Goal: Task Accomplishment & Management: Manage account settings

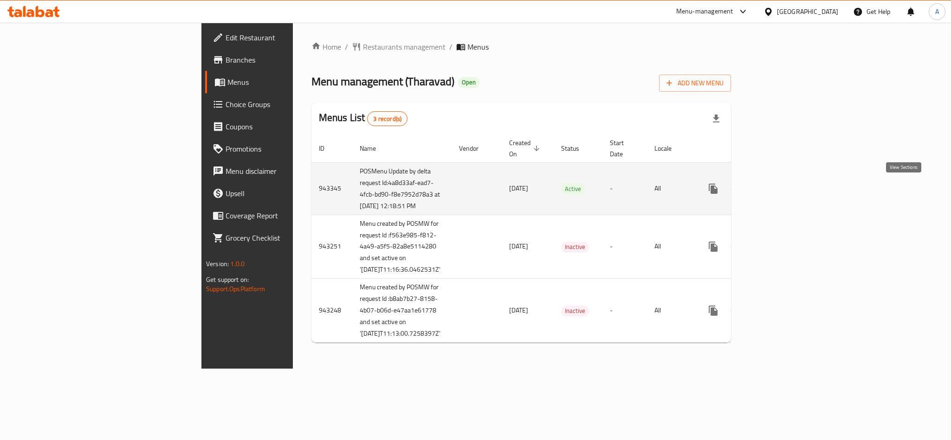
click at [786, 191] on icon "enhanced table" at bounding box center [780, 188] width 11 height 11
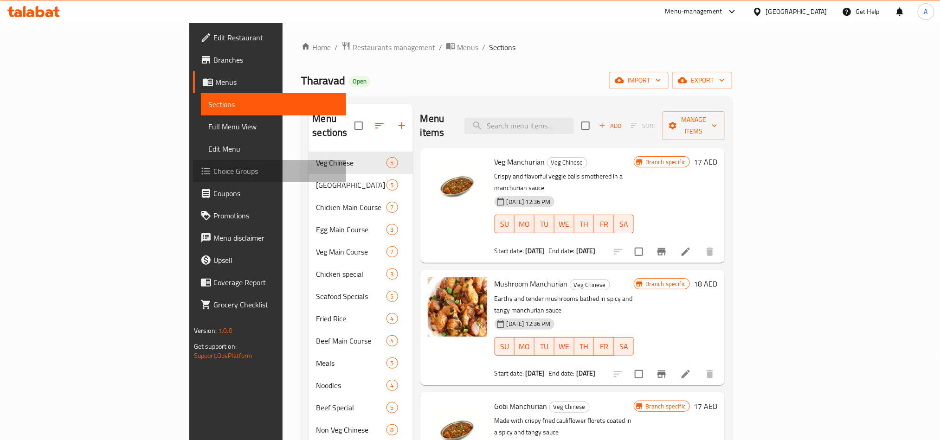
click at [213, 170] on span "Choice Groups" at bounding box center [275, 171] width 125 height 11
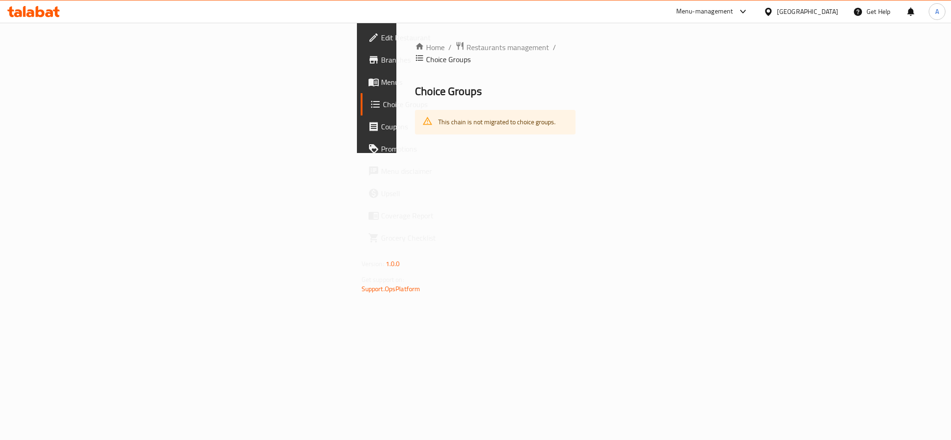
click at [36, 8] on icon at bounding box center [40, 11] width 9 height 11
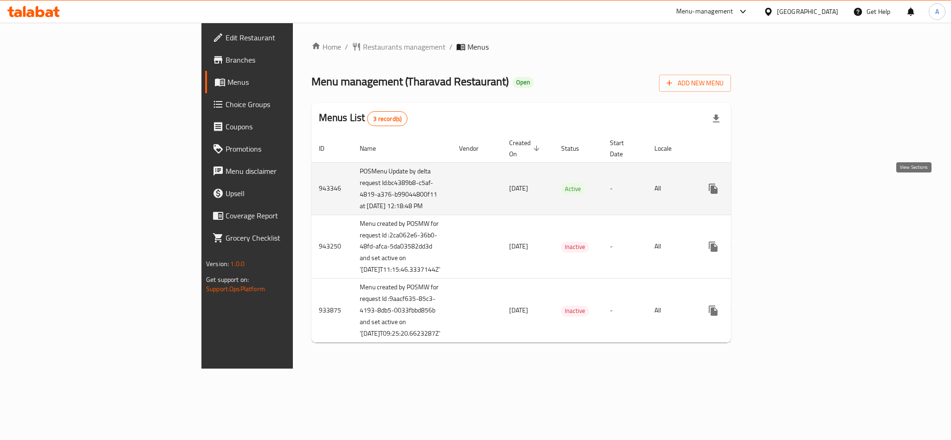
click at [791, 187] on link "enhanced table" at bounding box center [780, 189] width 22 height 22
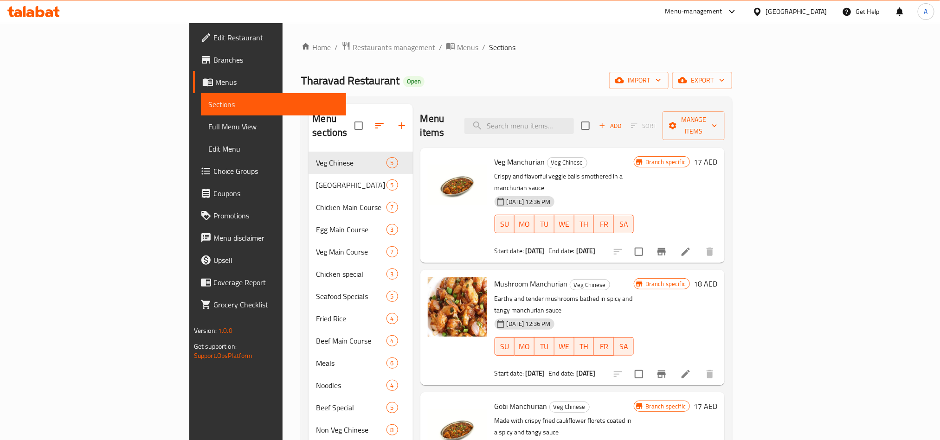
click at [213, 170] on span "Choice Groups" at bounding box center [275, 171] width 125 height 11
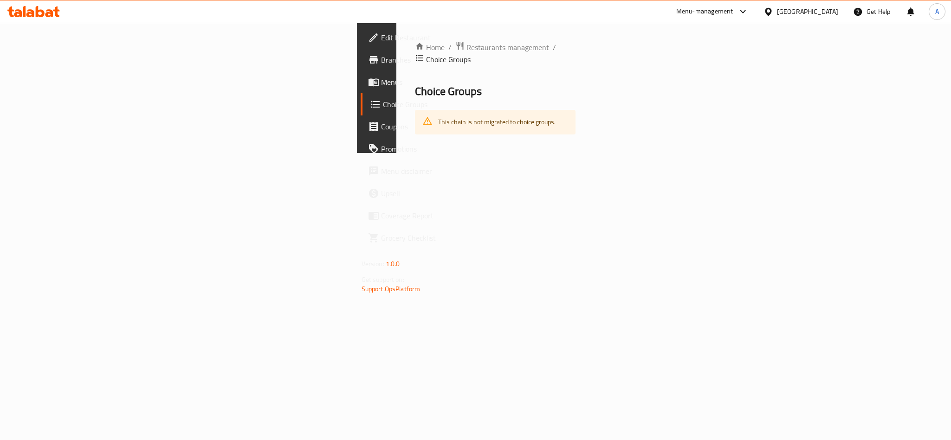
click at [32, 10] on icon at bounding box center [33, 11] width 52 height 11
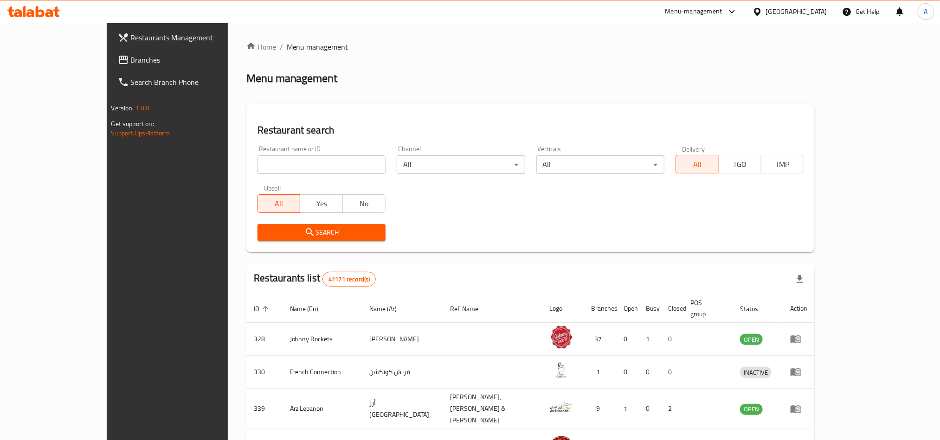
click at [258, 161] on input "search" at bounding box center [322, 164] width 128 height 19
paste input "653734"
type input "653734"
click at [258, 226] on button "Search" at bounding box center [322, 232] width 128 height 17
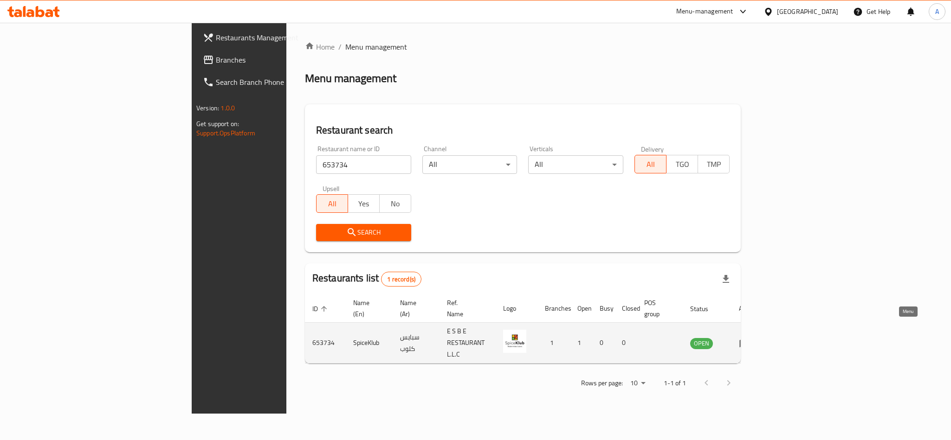
click at [749, 340] on icon "enhanced table" at bounding box center [744, 344] width 10 height 8
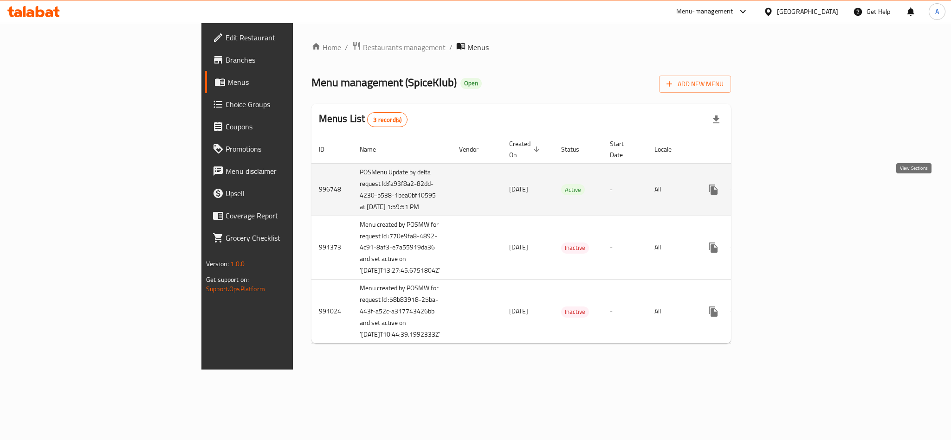
click at [786, 193] on icon "enhanced table" at bounding box center [780, 189] width 11 height 11
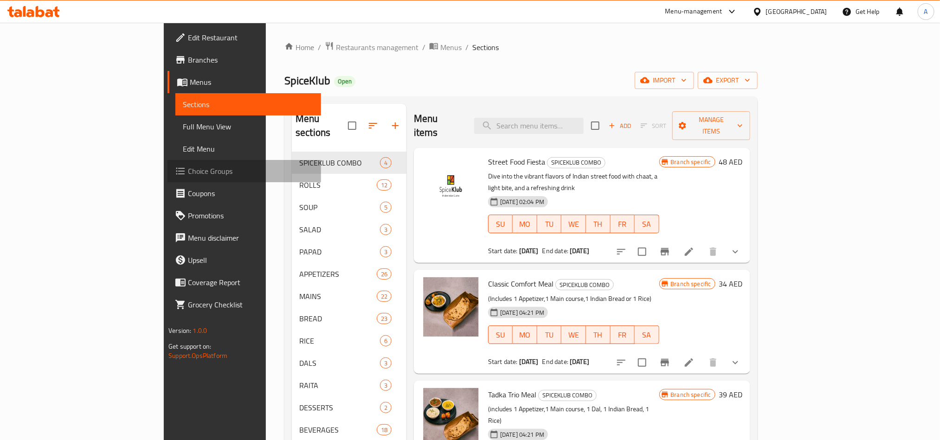
click at [188, 167] on span "Choice Groups" at bounding box center [250, 171] width 125 height 11
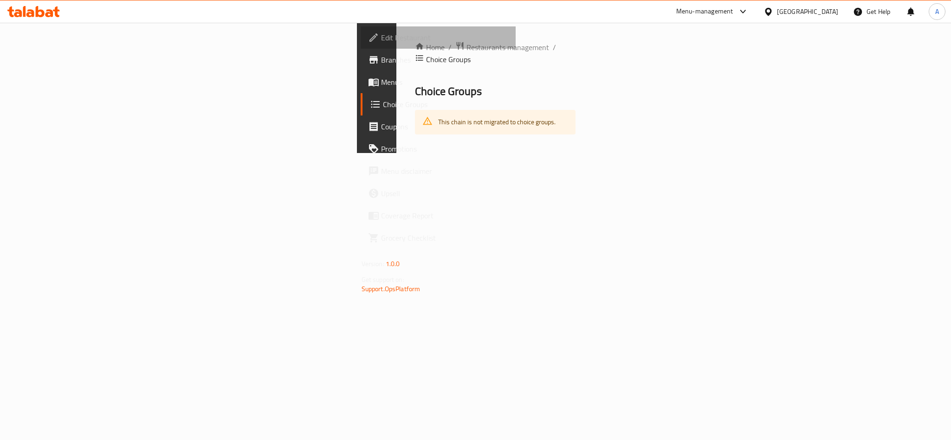
click at [381, 41] on span "Edit Restaurant" at bounding box center [444, 37] width 127 height 11
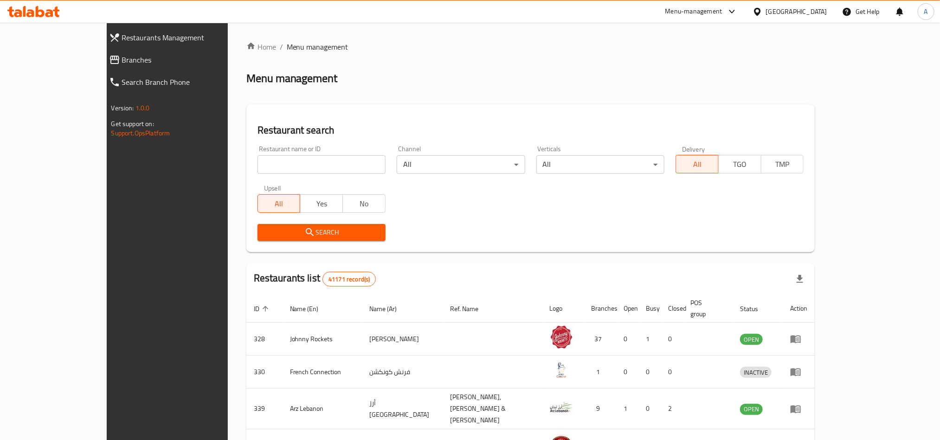
click at [258, 164] on input "search" at bounding box center [322, 164] width 128 height 19
paste input "653733"
type input "653733"
click at [271, 233] on span "Search" at bounding box center [321, 233] width 113 height 12
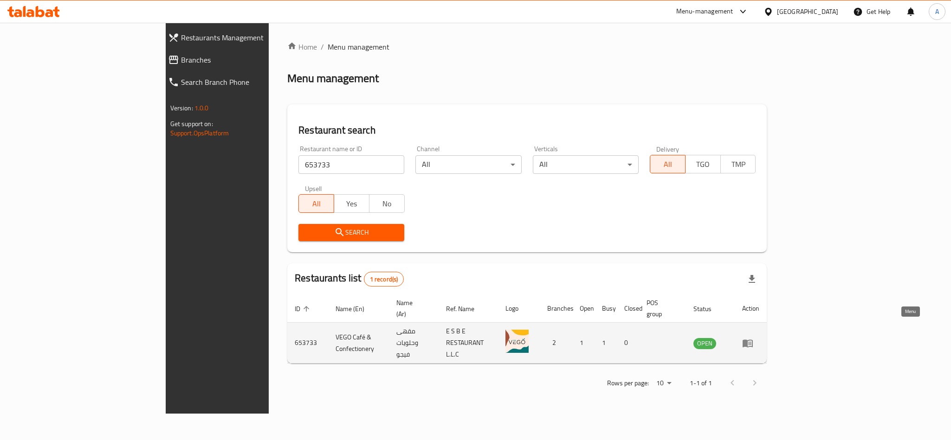
click at [753, 340] on icon "enhanced table" at bounding box center [748, 344] width 10 height 8
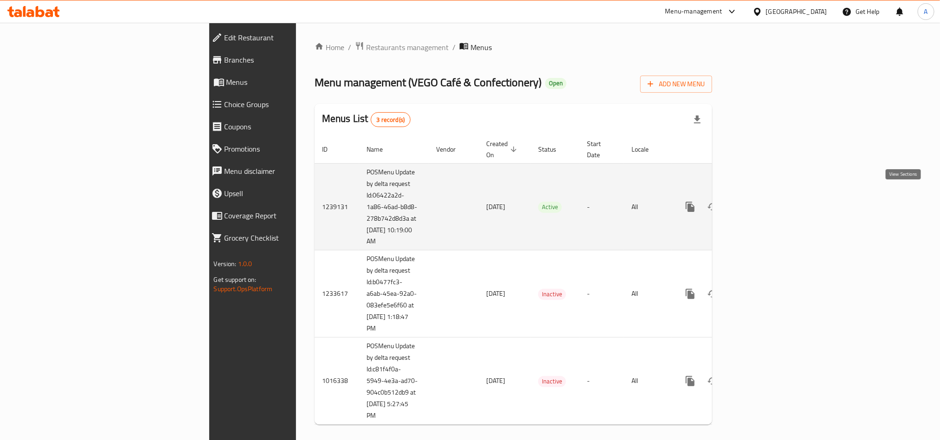
click at [769, 196] on link "enhanced table" at bounding box center [757, 207] width 22 height 22
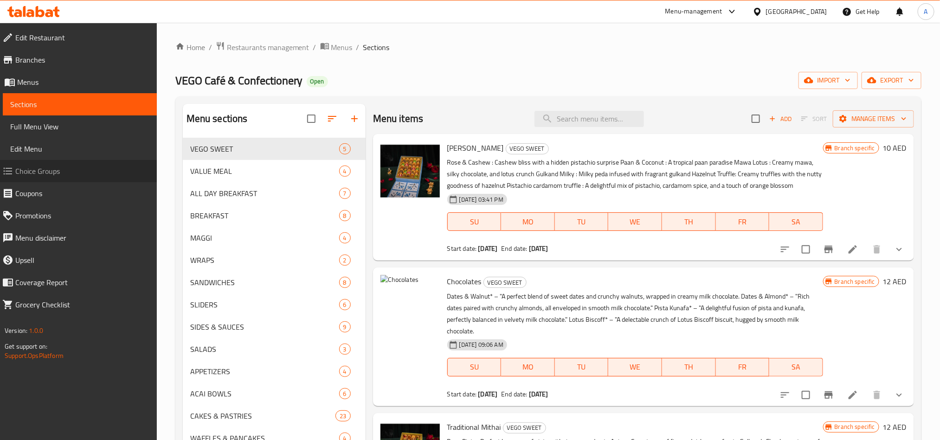
click at [37, 174] on span "Choice Groups" at bounding box center [82, 171] width 134 height 11
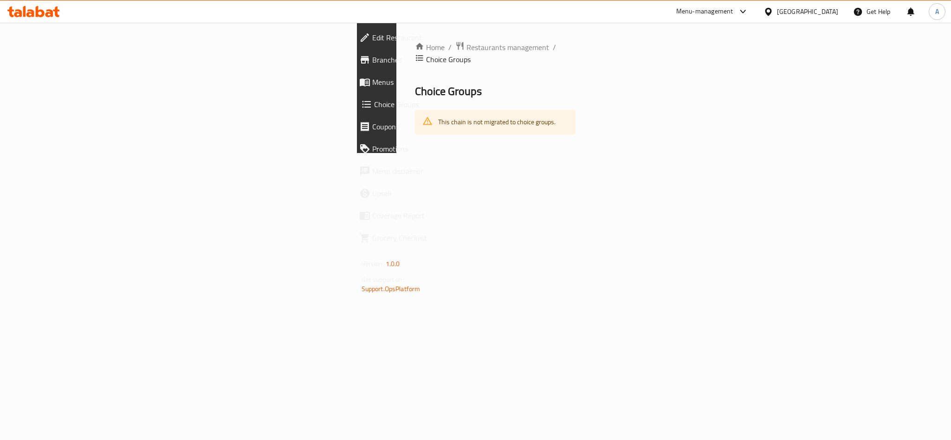
click at [37, 13] on icon at bounding box center [40, 11] width 9 height 11
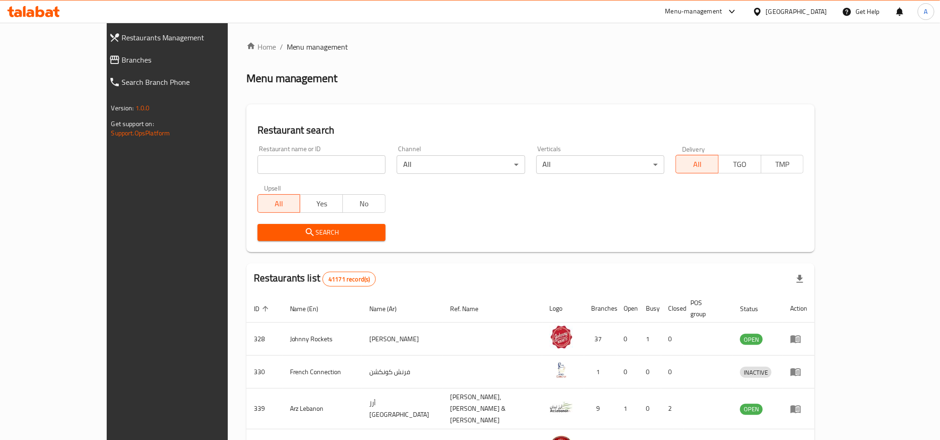
click at [258, 160] on input "search" at bounding box center [322, 164] width 128 height 19
paste input "10373"
type input "10373"
click at [265, 227] on span "Search" at bounding box center [321, 233] width 113 height 12
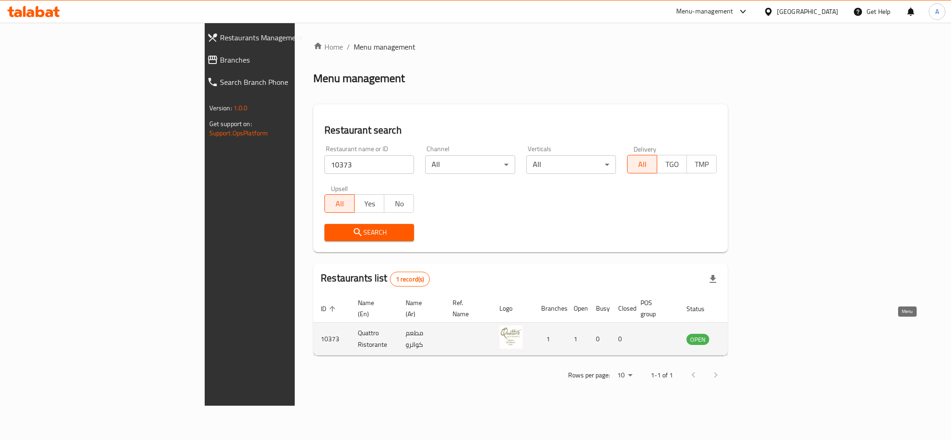
click at [746, 334] on icon "enhanced table" at bounding box center [740, 339] width 11 height 11
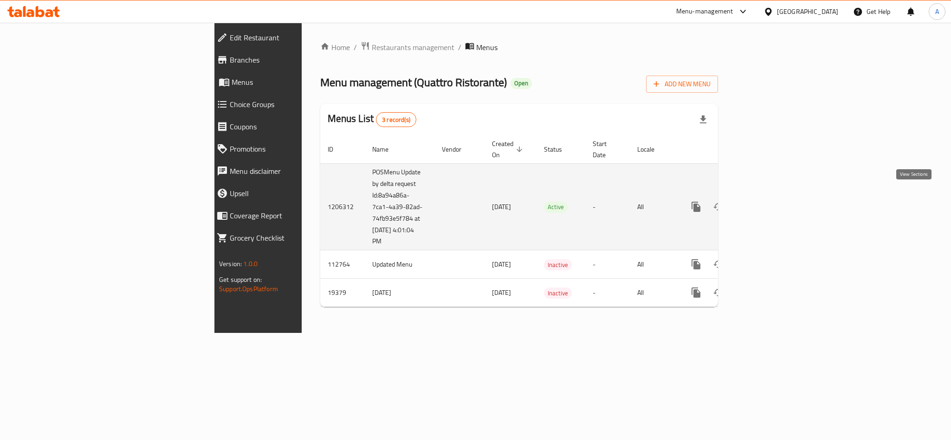
click at [769, 201] on icon "enhanced table" at bounding box center [762, 206] width 11 height 11
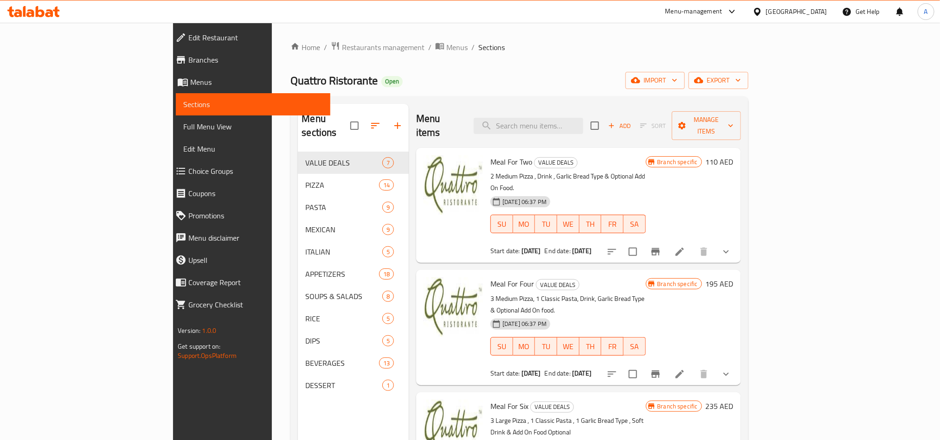
click at [188, 166] on span "Choice Groups" at bounding box center [255, 171] width 134 height 11
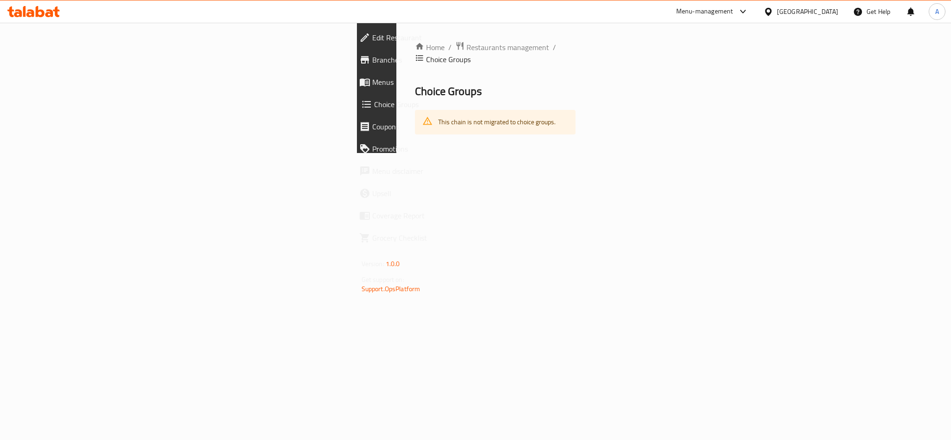
click at [38, 13] on icon at bounding box center [40, 11] width 9 height 11
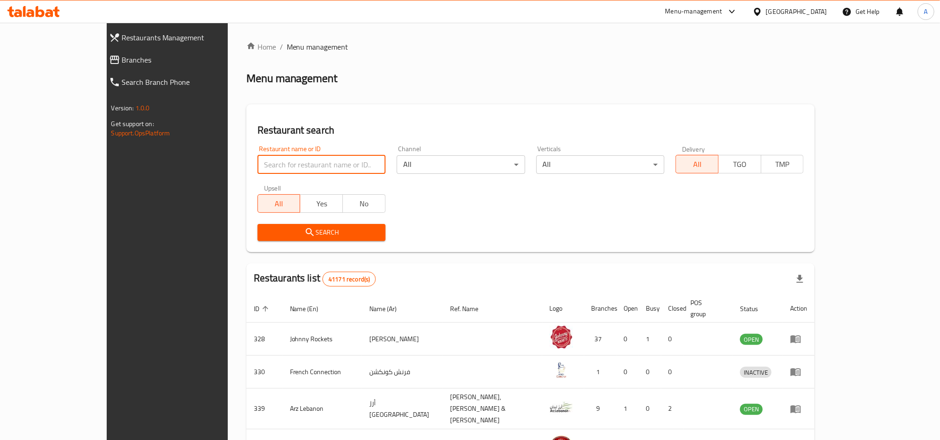
click at [258, 168] on input "search" at bounding box center [322, 164] width 128 height 19
paste input "692192"
type input "692192"
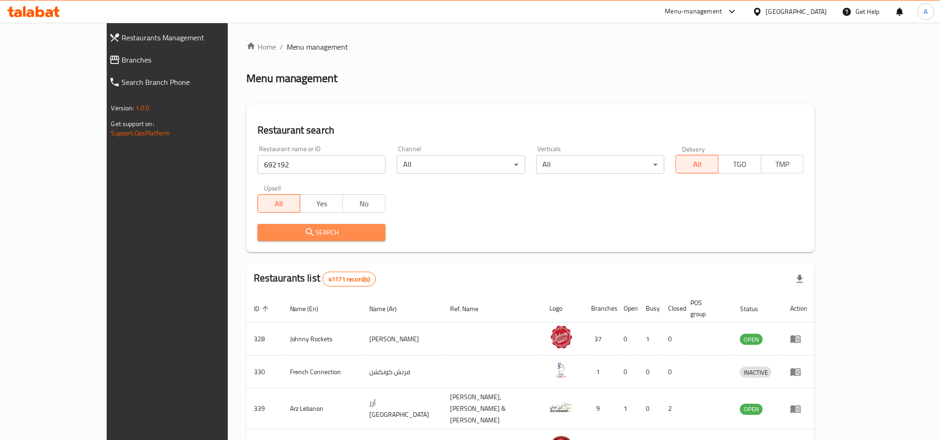
click at [265, 235] on span "Search" at bounding box center [321, 233] width 113 height 12
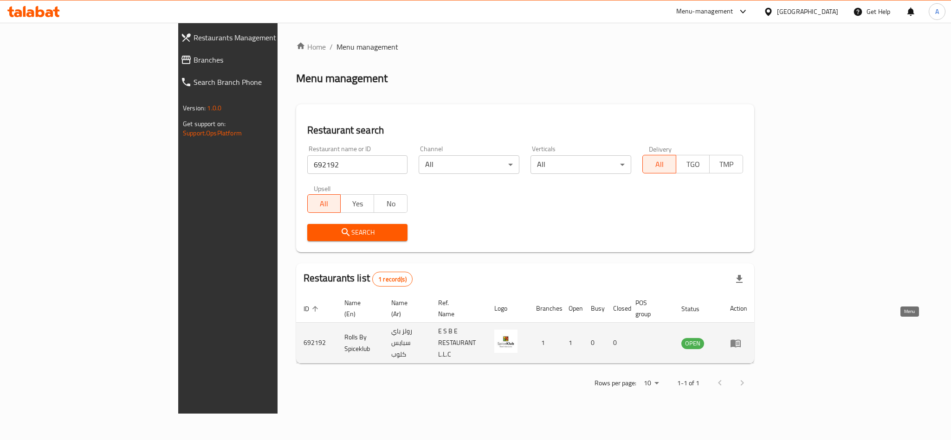
click at [741, 338] on icon "enhanced table" at bounding box center [735, 343] width 11 height 11
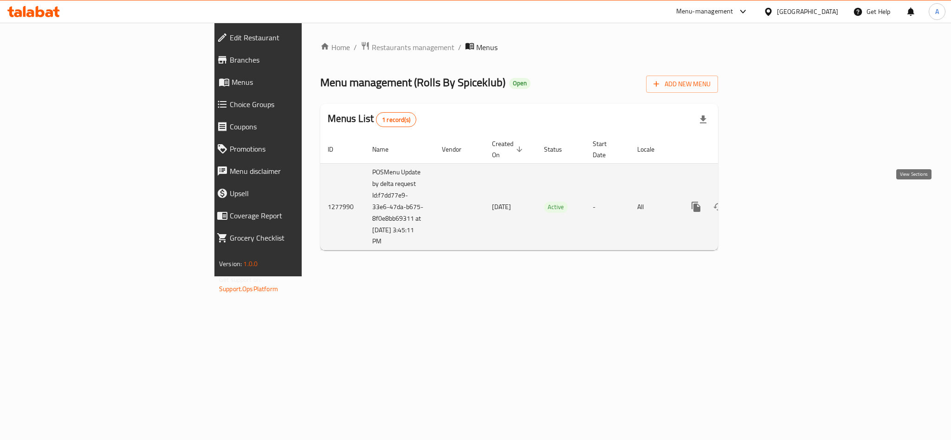
click at [769, 201] on icon "enhanced table" at bounding box center [762, 206] width 11 height 11
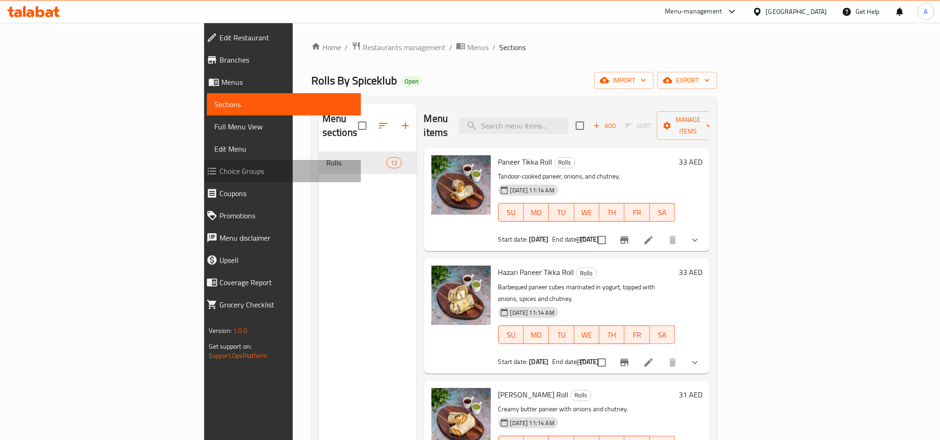
click at [220, 166] on span "Choice Groups" at bounding box center [287, 171] width 134 height 11
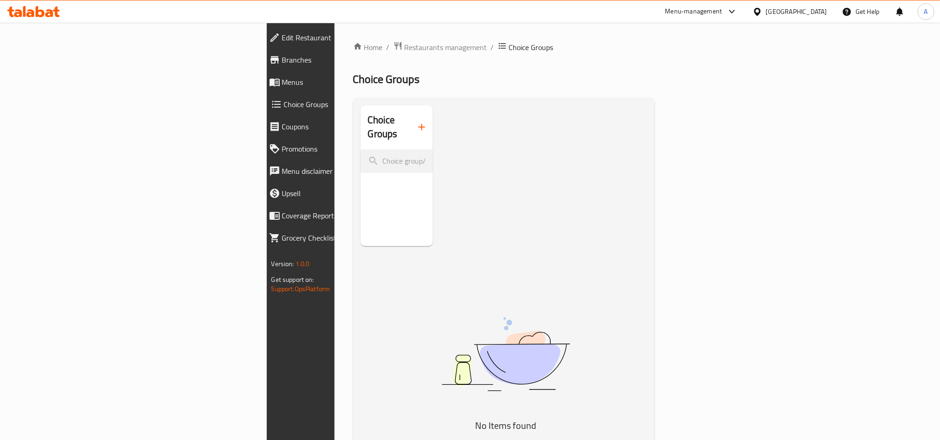
click at [282, 83] on span "Menus" at bounding box center [349, 82] width 134 height 11
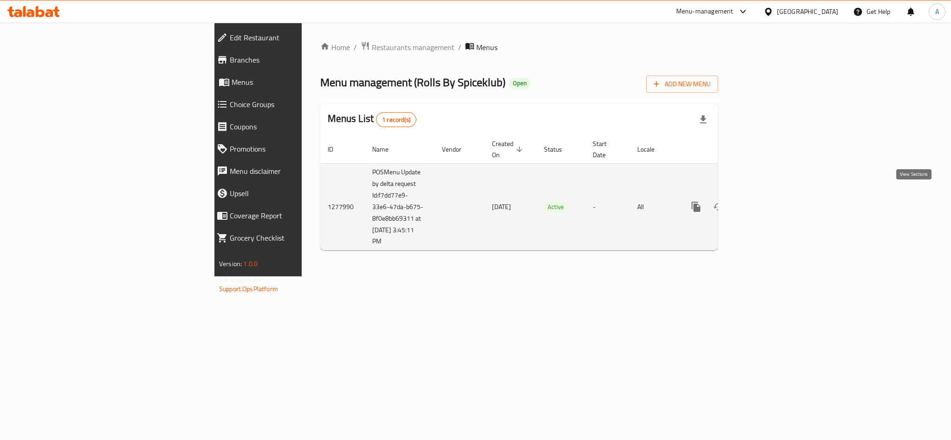
click at [769, 201] on icon "enhanced table" at bounding box center [762, 206] width 11 height 11
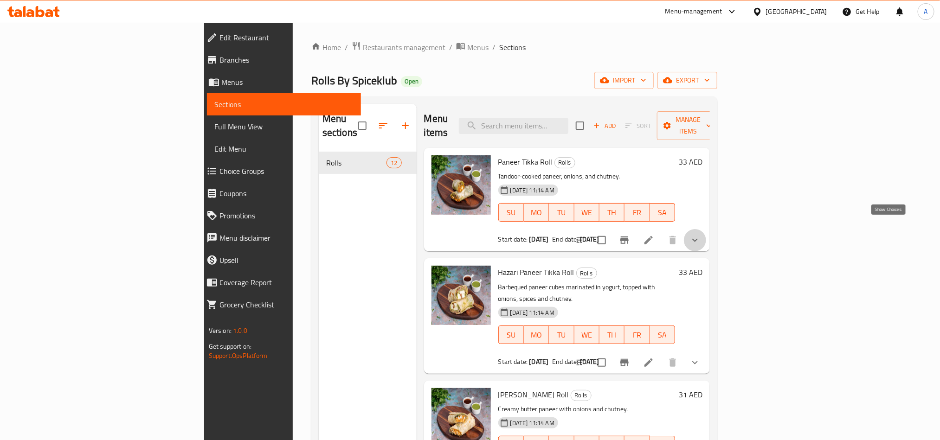
click at [701, 235] on icon "show more" at bounding box center [695, 240] width 11 height 11
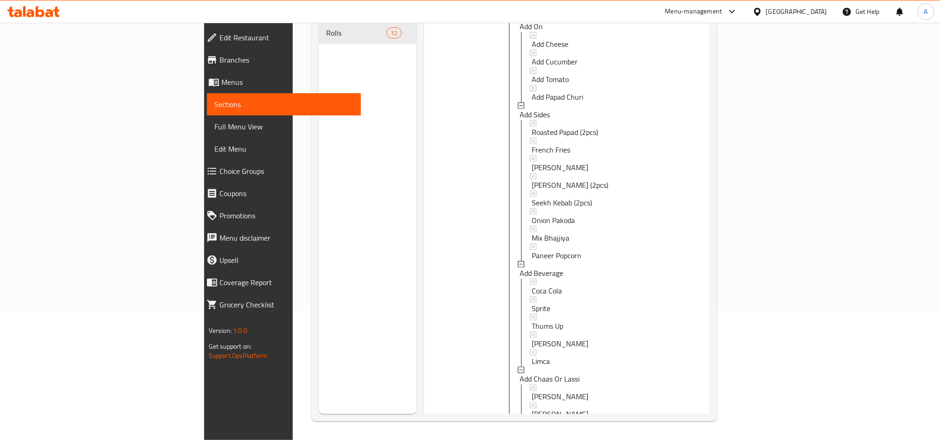
scroll to position [348, 0]
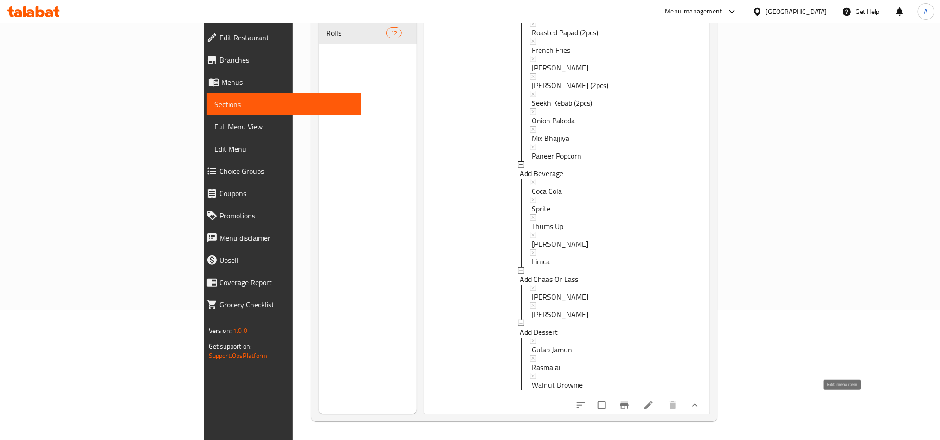
click at [654, 401] on icon at bounding box center [648, 405] width 11 height 11
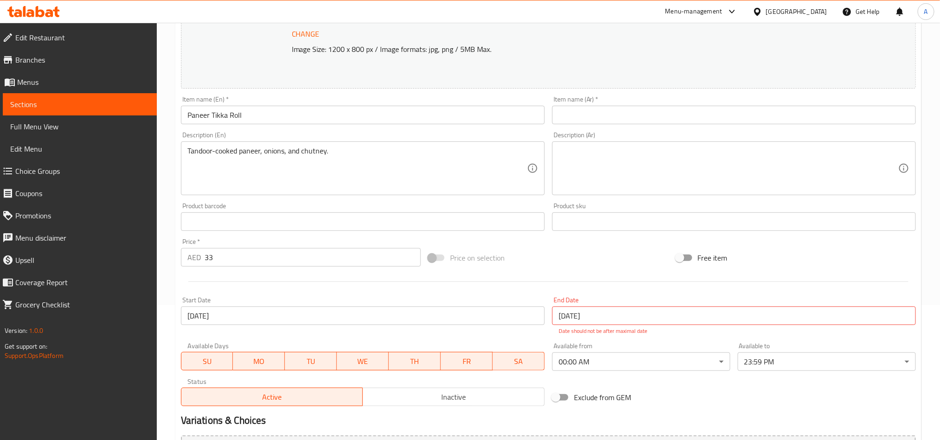
scroll to position [238, 0]
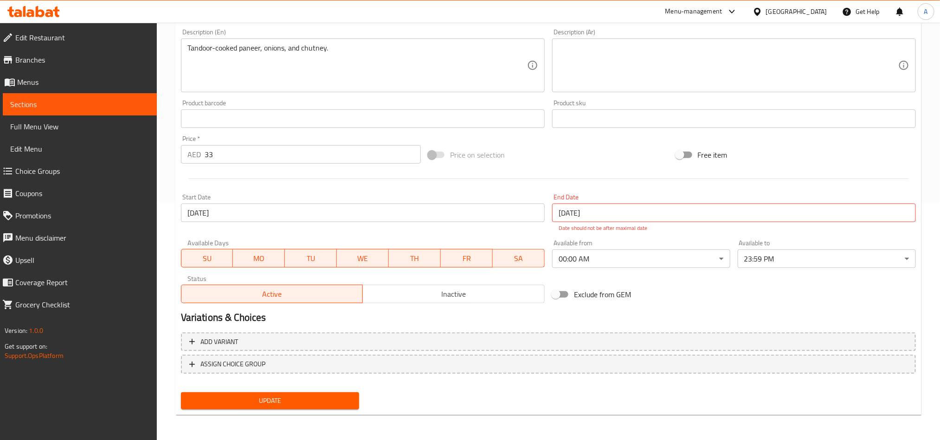
click at [61, 170] on span "Choice Groups" at bounding box center [82, 171] width 134 height 11
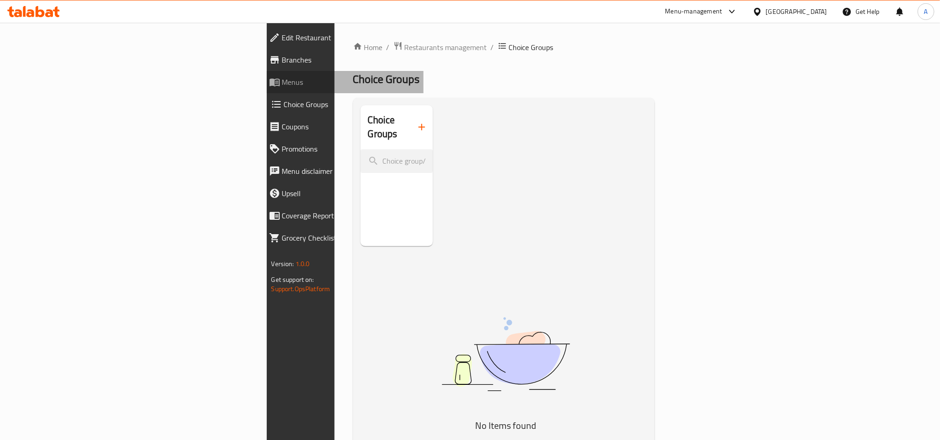
click at [282, 85] on span "Menus" at bounding box center [349, 82] width 134 height 11
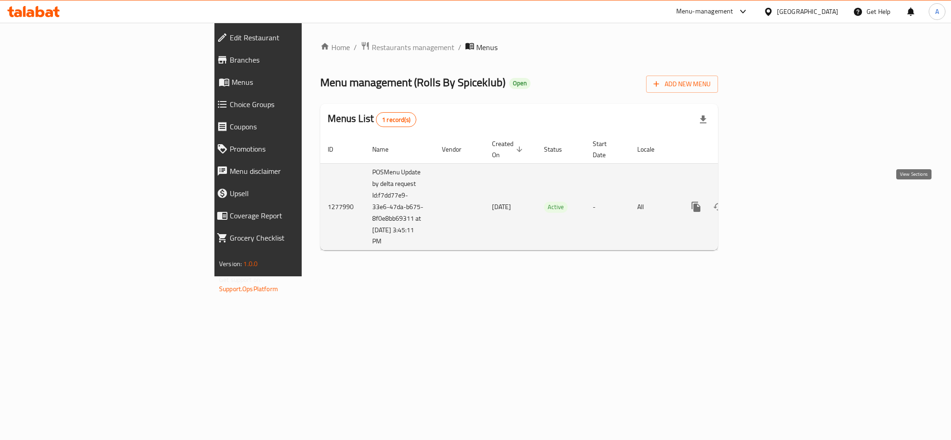
click at [769, 201] on icon "enhanced table" at bounding box center [762, 206] width 11 height 11
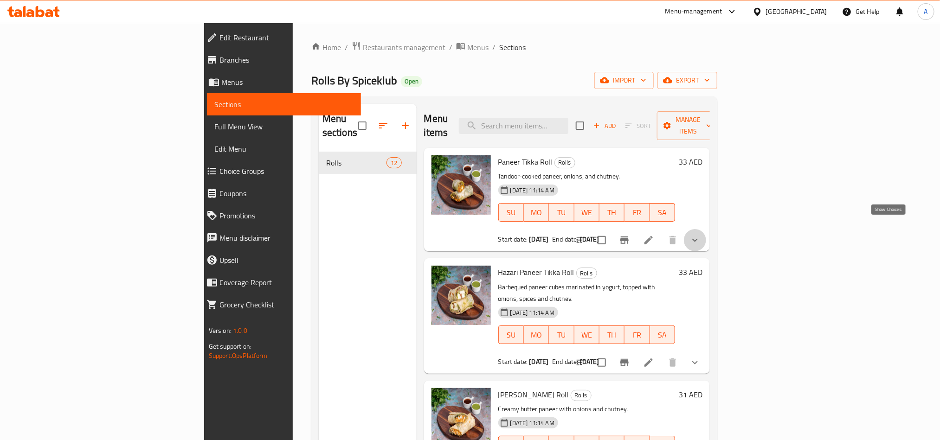
click at [701, 235] on icon "show more" at bounding box center [695, 240] width 11 height 11
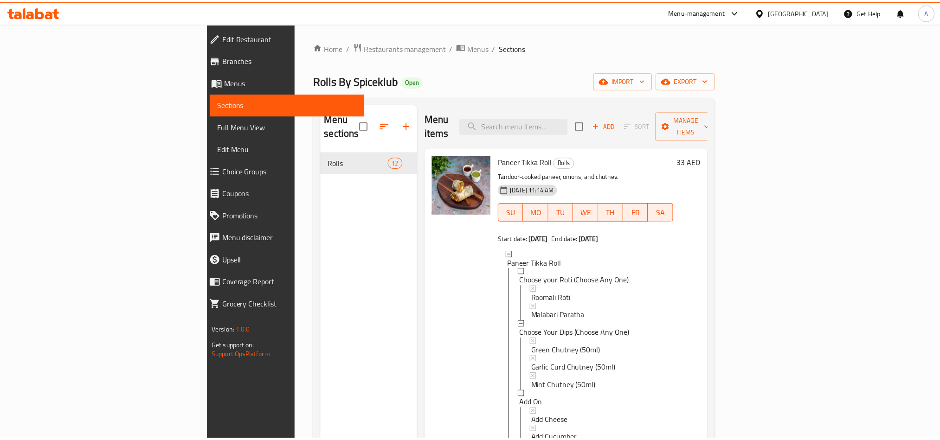
scroll to position [130, 0]
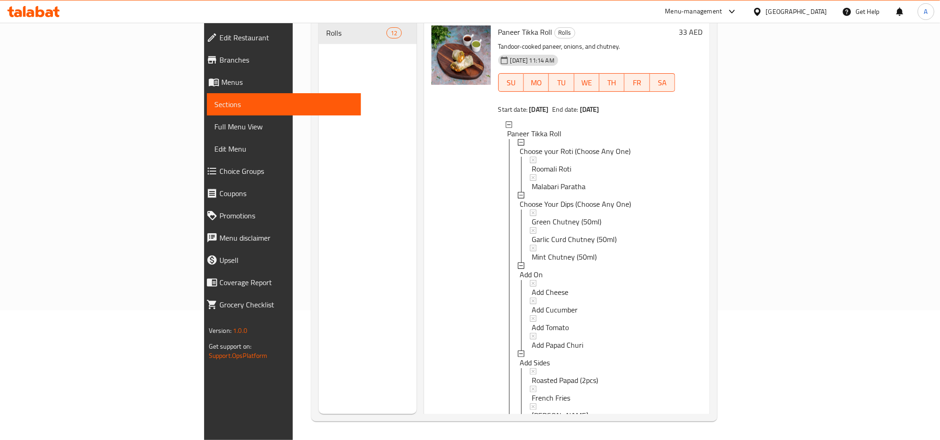
click at [424, 191] on div "Paneer Tikka Roll Rolls Tandoor-cooked paneer, onions, and chutney. 26-02-2025 …" at bounding box center [567, 391] width 286 height 747
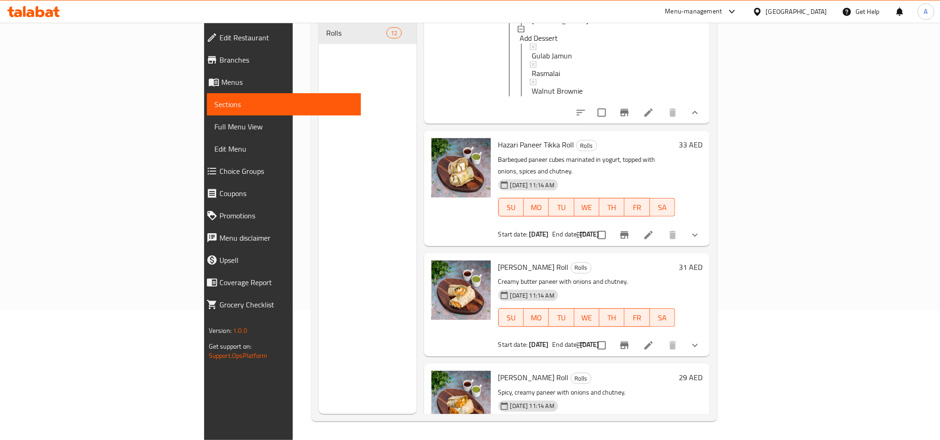
scroll to position [627, 0]
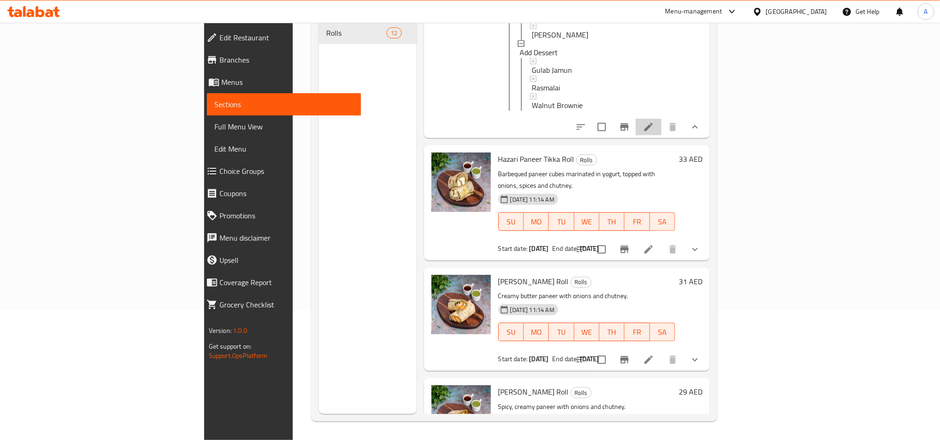
click at [662, 124] on li at bounding box center [649, 127] width 26 height 17
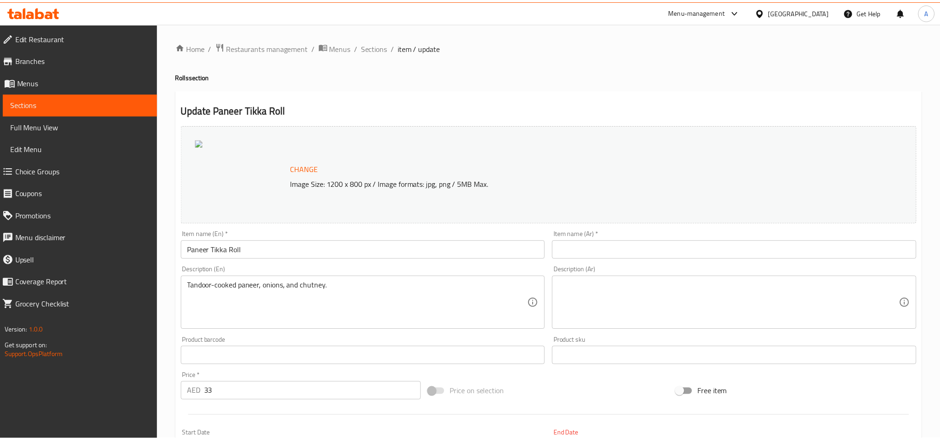
scroll to position [238, 0]
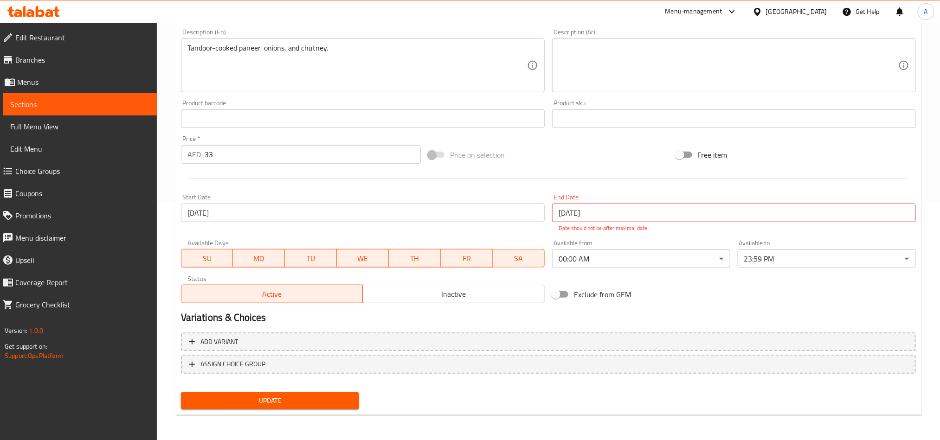
click at [38, 14] on icon at bounding box center [33, 11] width 52 height 11
